Goal: Task Accomplishment & Management: Use online tool/utility

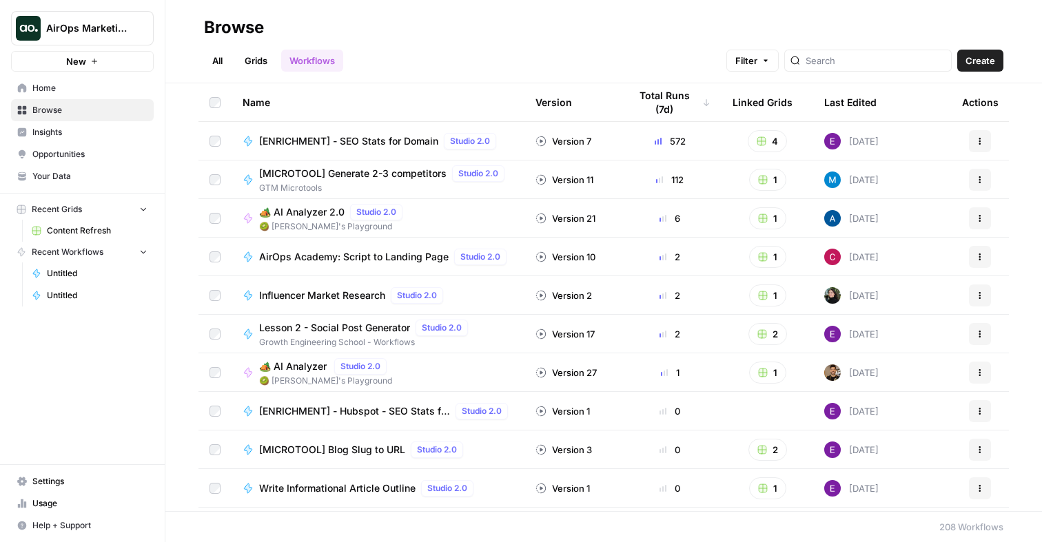
click at [96, 231] on span "Content Refresh" at bounding box center [97, 231] width 101 height 12
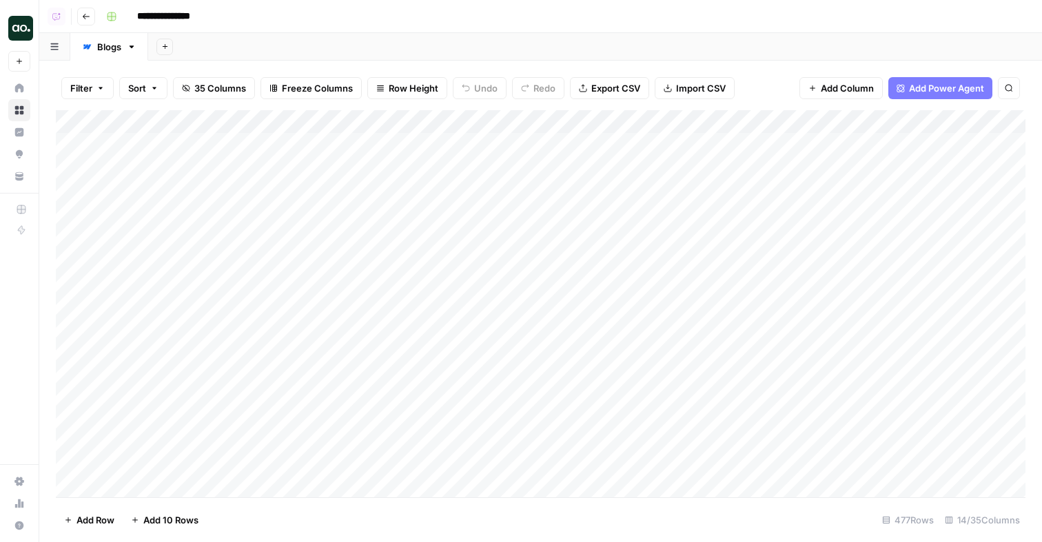
click at [941, 91] on span "Add Power Agent" at bounding box center [946, 88] width 75 height 14
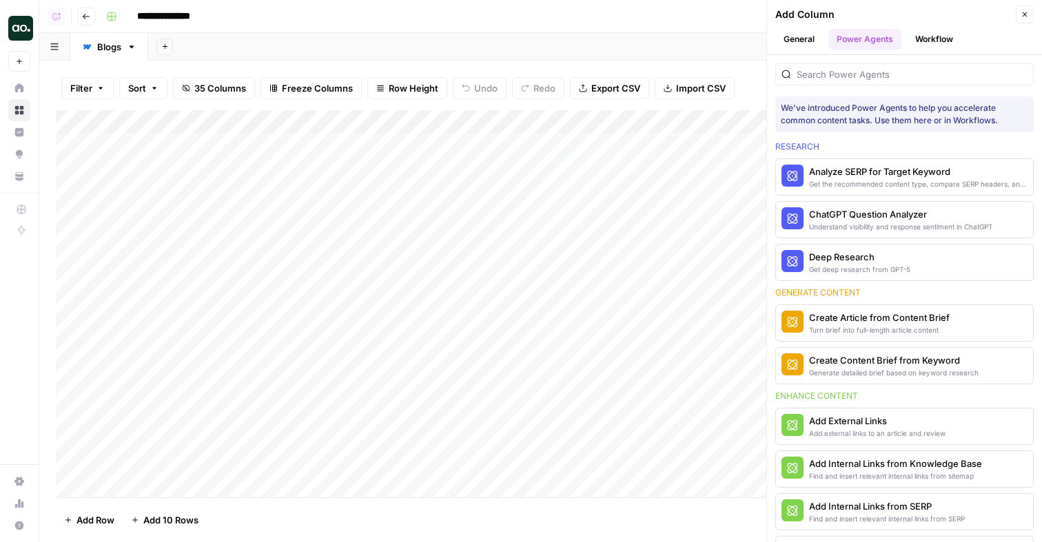
click at [801, 45] on button "General" at bounding box center [799, 39] width 48 height 21
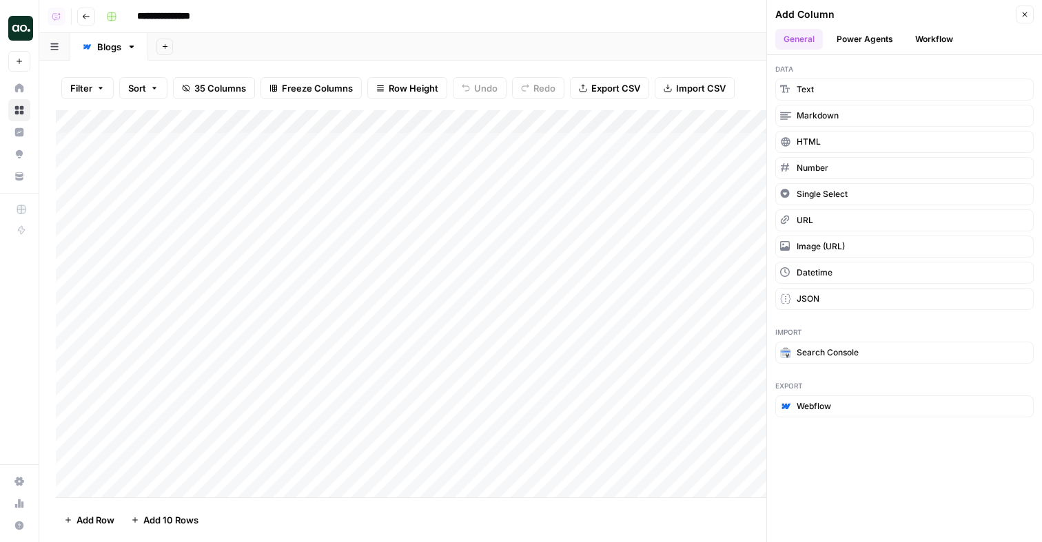
click at [942, 37] on button "Workflow" at bounding box center [934, 39] width 54 height 21
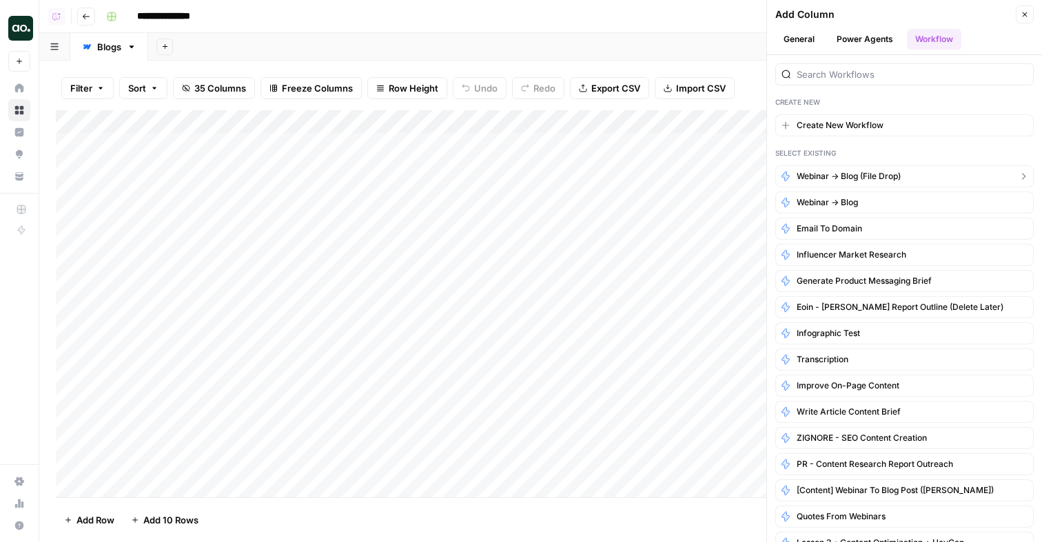
click at [892, 176] on span "Webinar -> Blog (file drop)" at bounding box center [848, 176] width 104 height 12
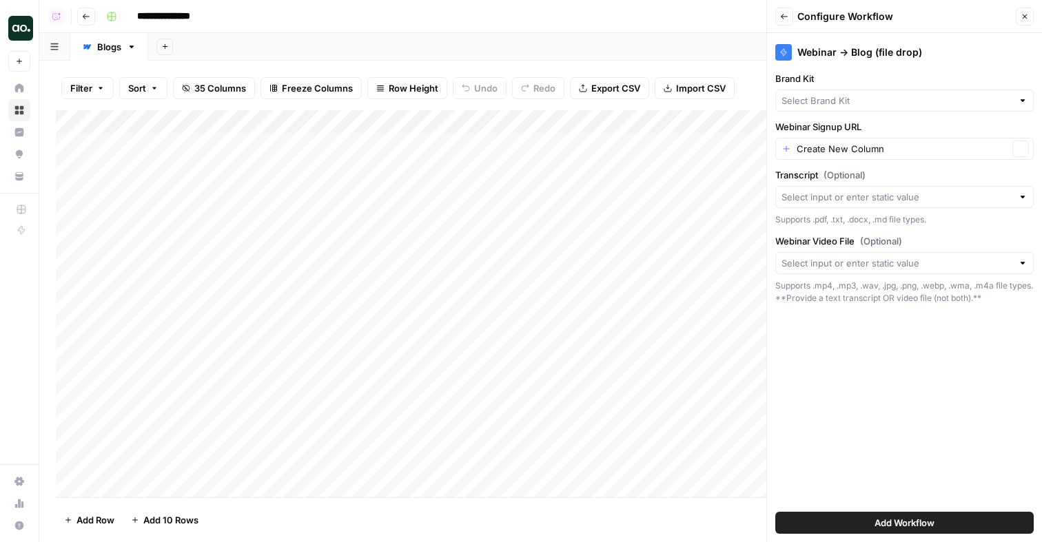
type input "AirOps"
click at [784, 9] on button "Back" at bounding box center [784, 17] width 18 height 18
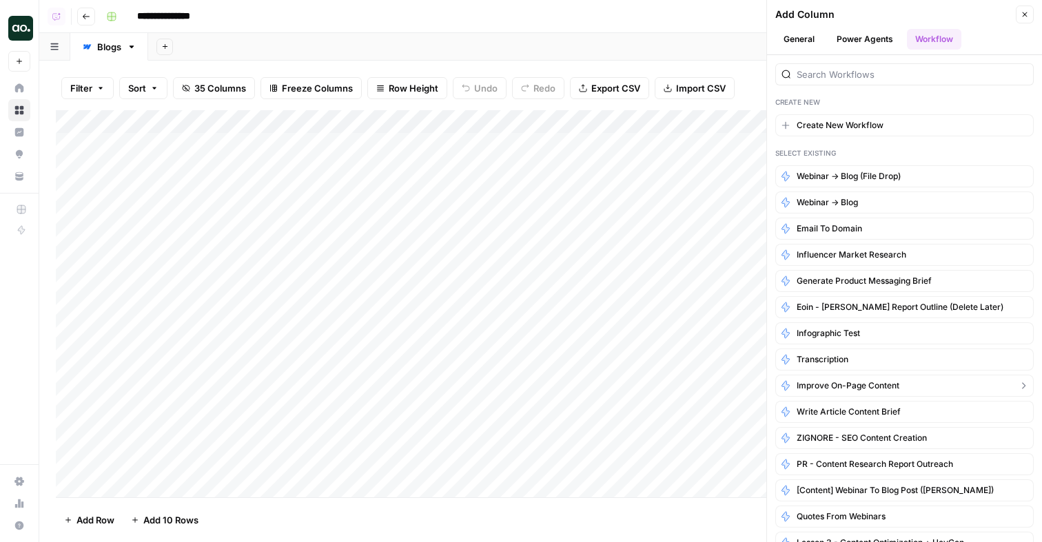
click at [805, 383] on span "Improve On-Page Content" at bounding box center [847, 386] width 103 height 12
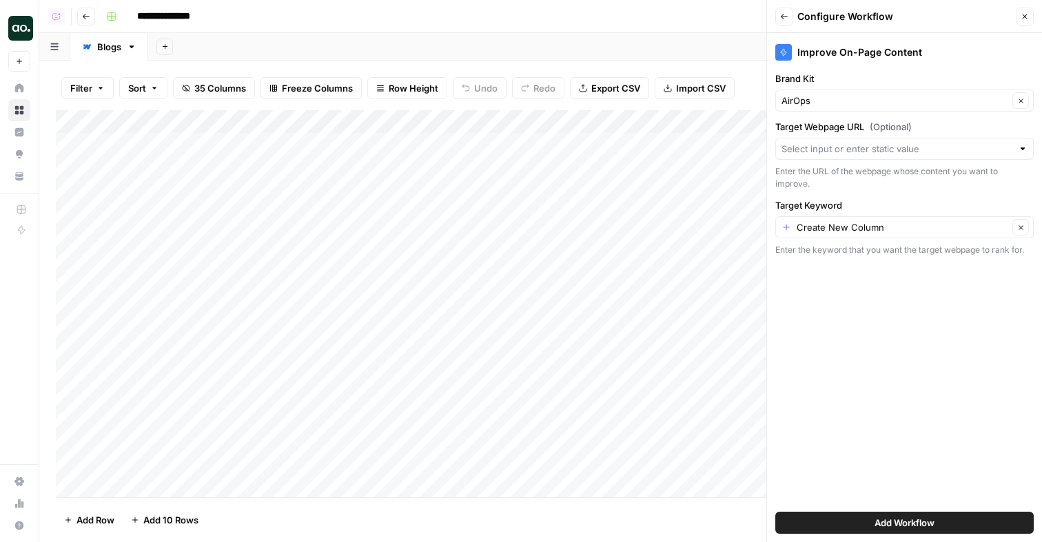
click at [920, 523] on span "Add Workflow" at bounding box center [904, 523] width 60 height 14
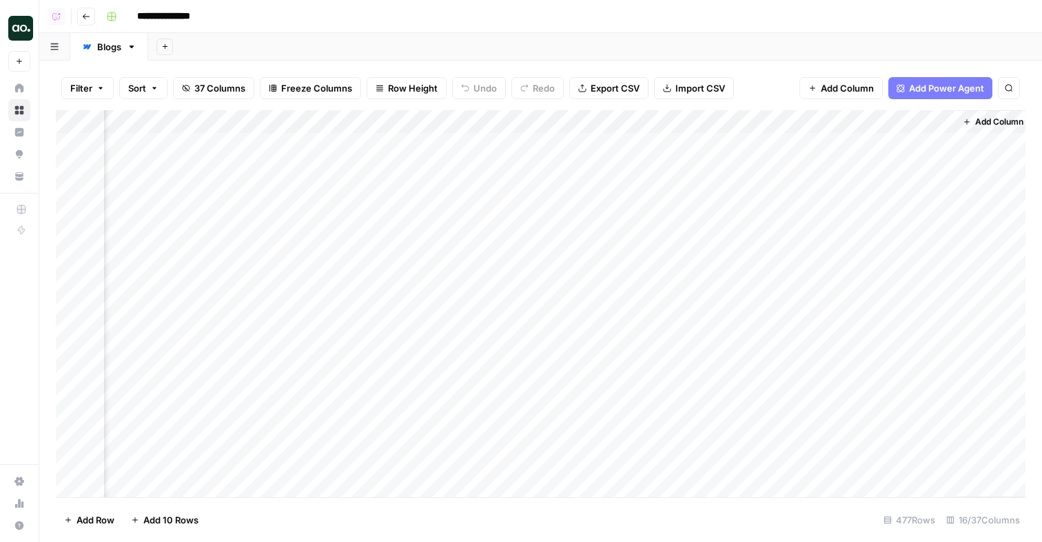
scroll to position [0, 1204]
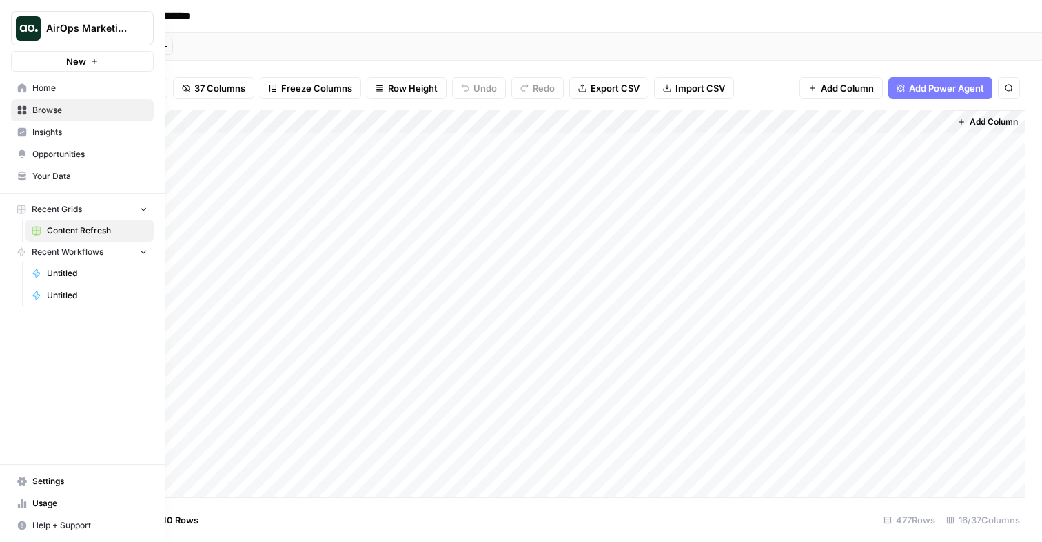
click at [63, 276] on span "Untitled" at bounding box center [97, 273] width 101 height 12
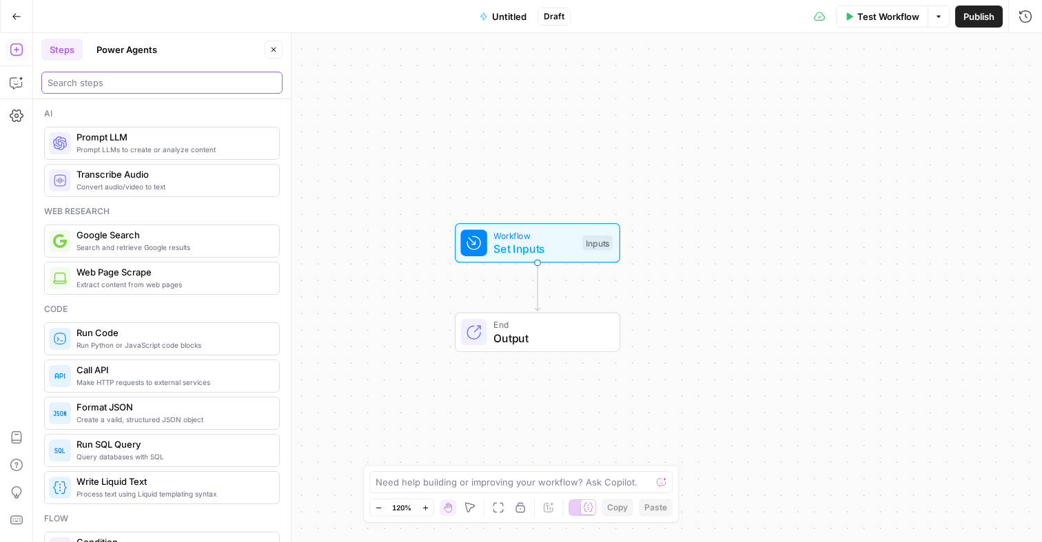
click at [179, 79] on input "search" at bounding box center [162, 83] width 229 height 14
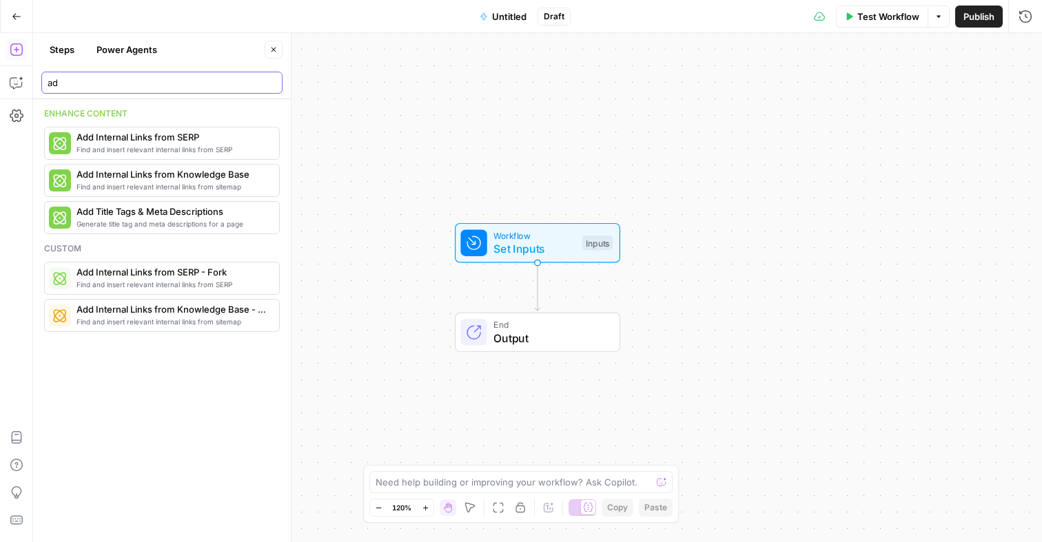
type input "a"
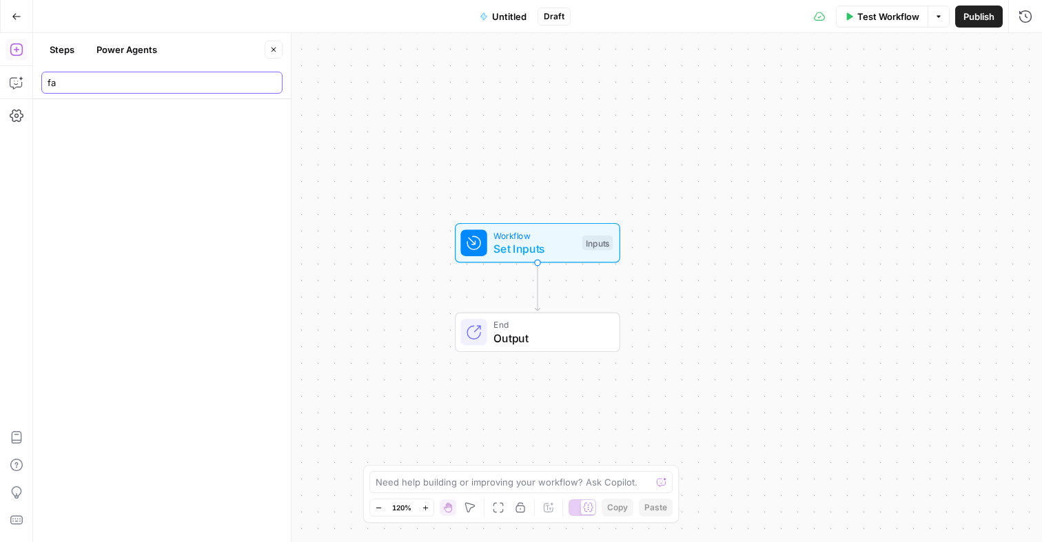
type input "f"
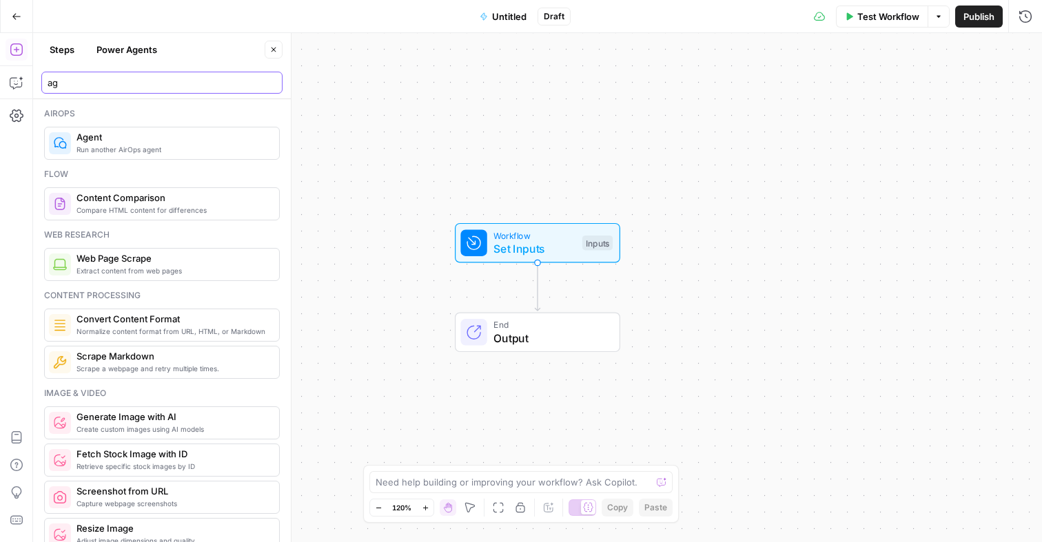
type input "a"
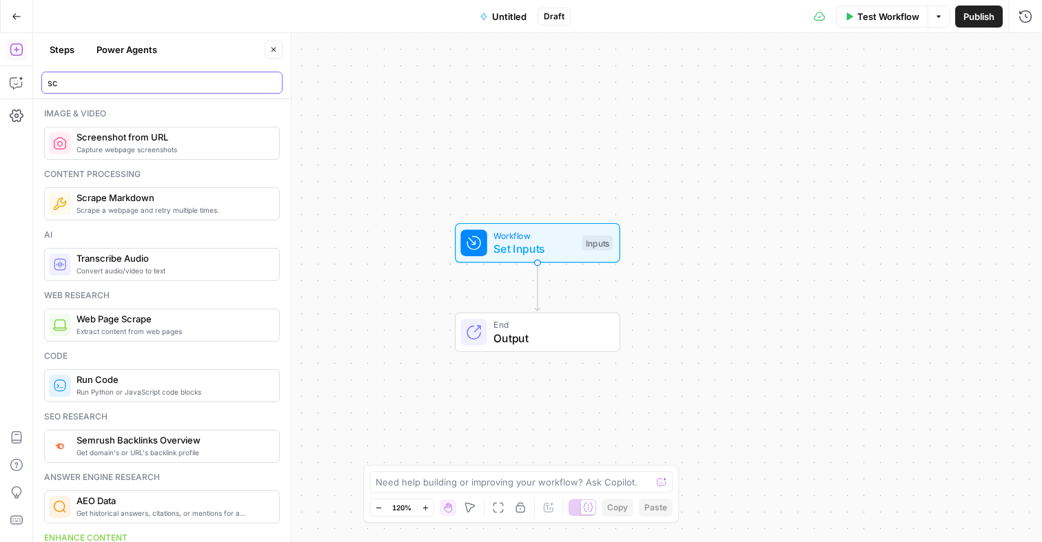
type input "s"
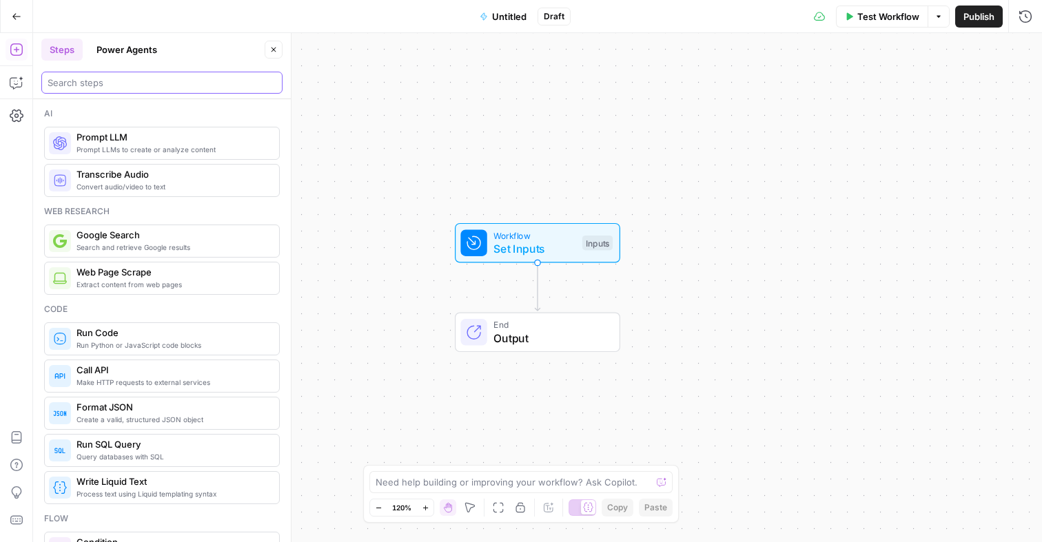
type input "c"
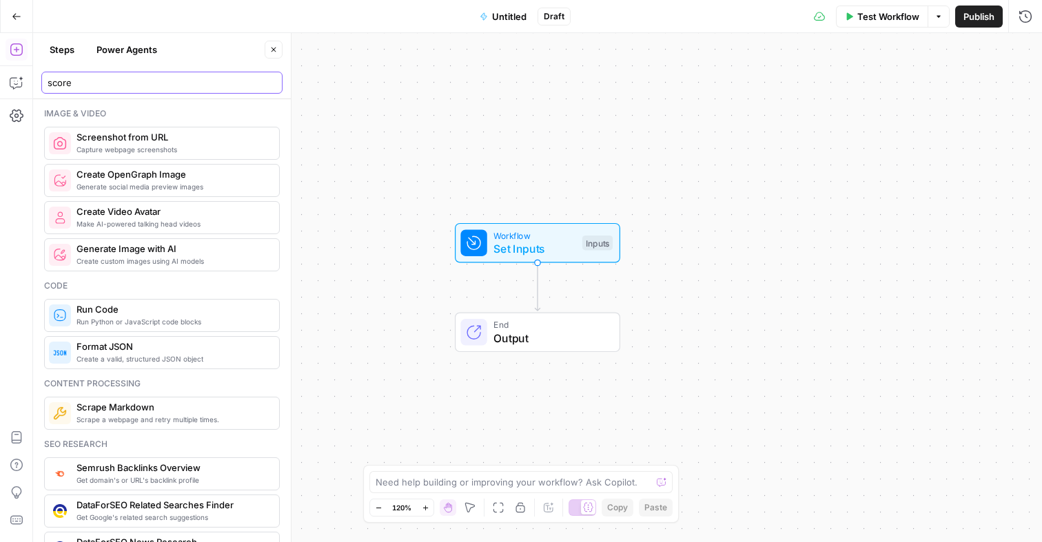
type input "score"
click at [134, 51] on button "Power Agents" at bounding box center [126, 50] width 77 height 22
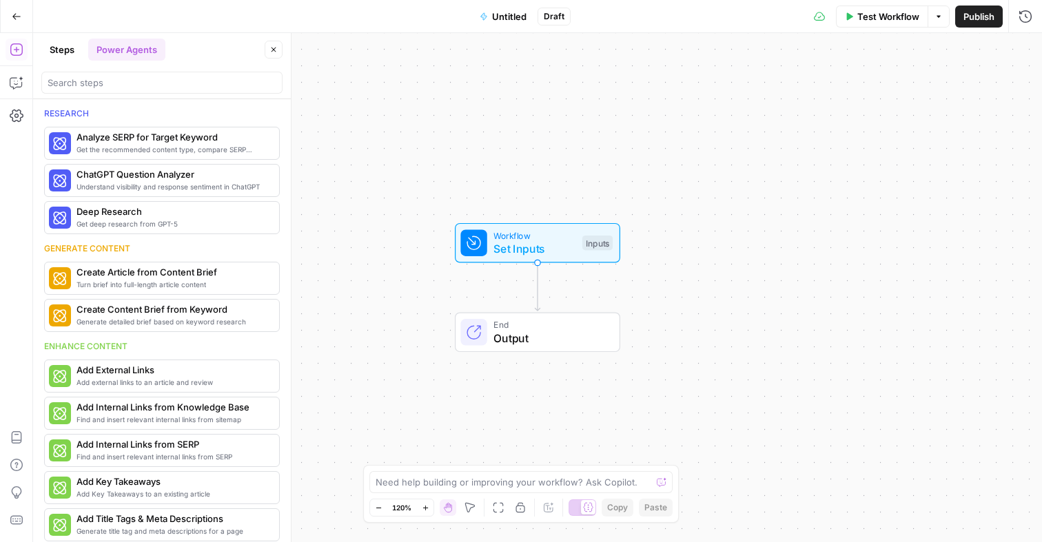
click at [125, 92] on div at bounding box center [161, 83] width 241 height 22
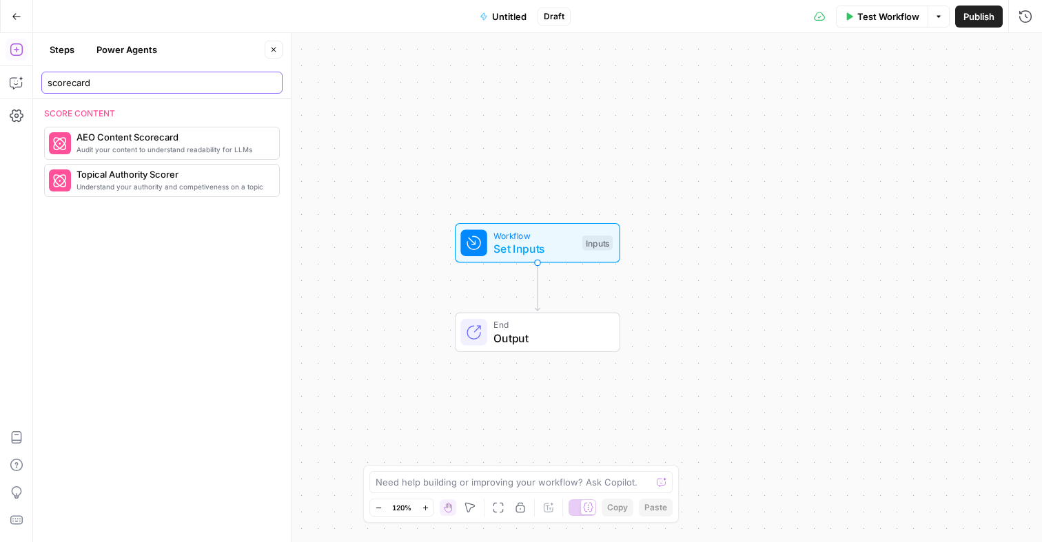
click at [149, 78] on input "scorecard" at bounding box center [162, 83] width 229 height 14
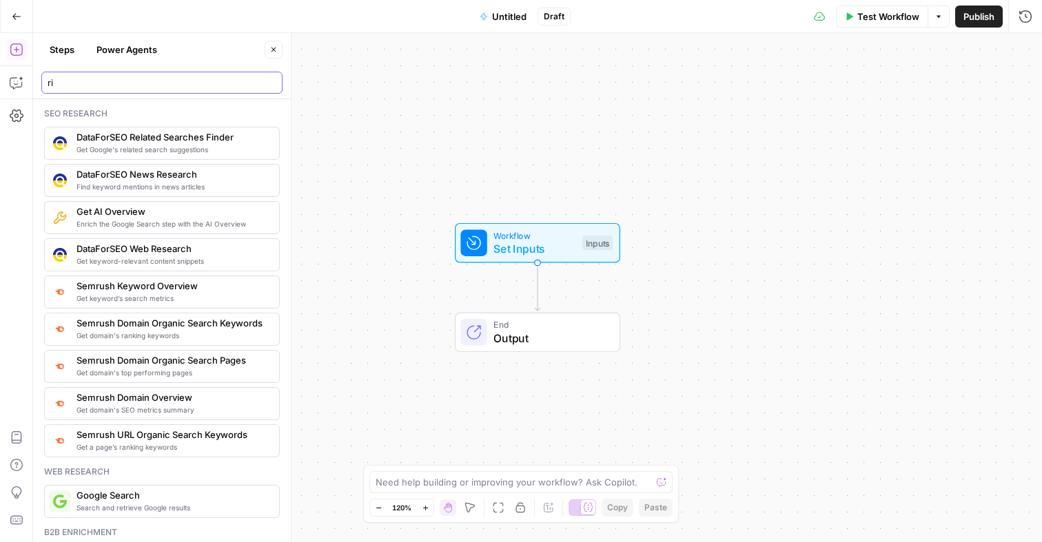
type input "r"
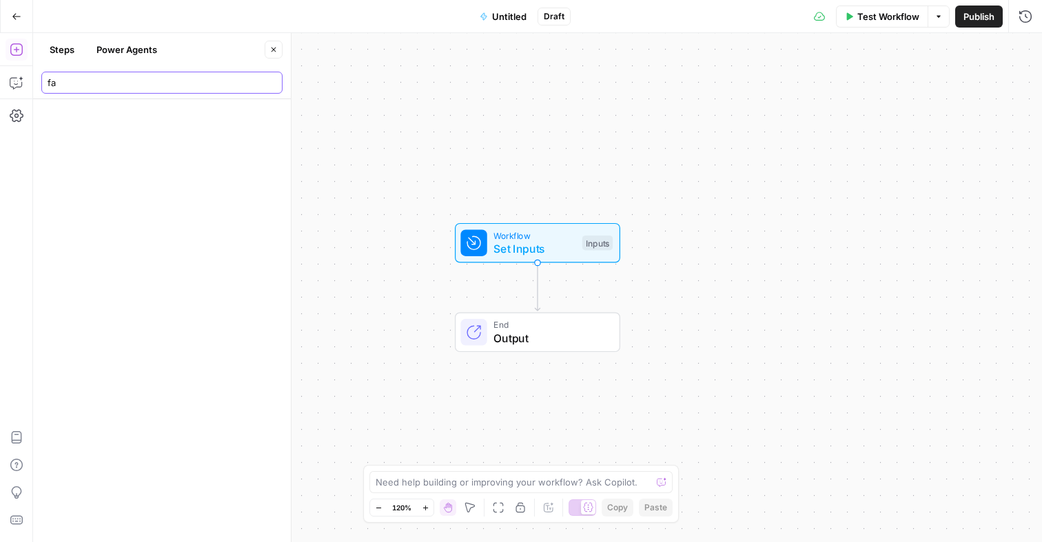
type input "f"
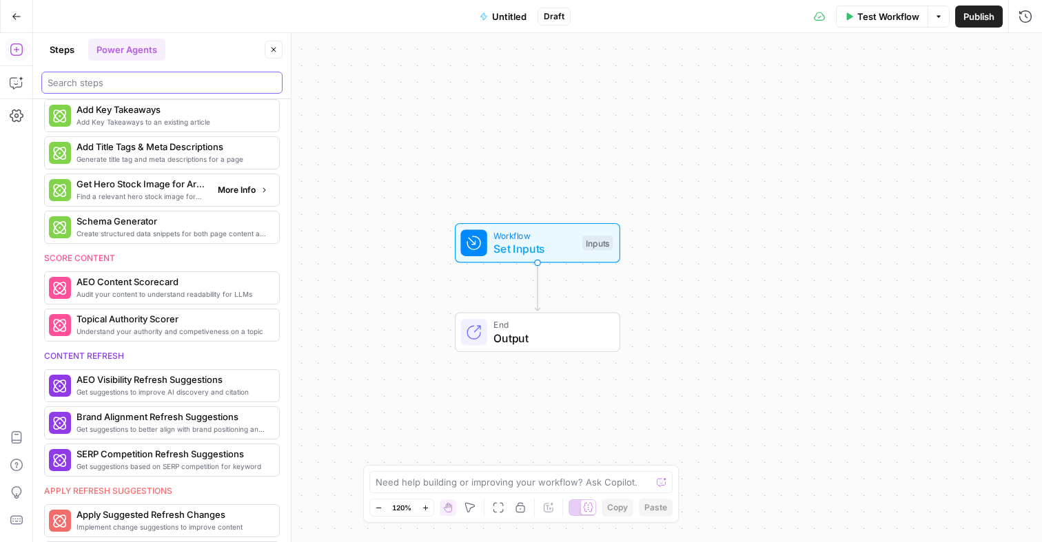
scroll to position [373, 0]
